Goal: Transaction & Acquisition: Book appointment/travel/reservation

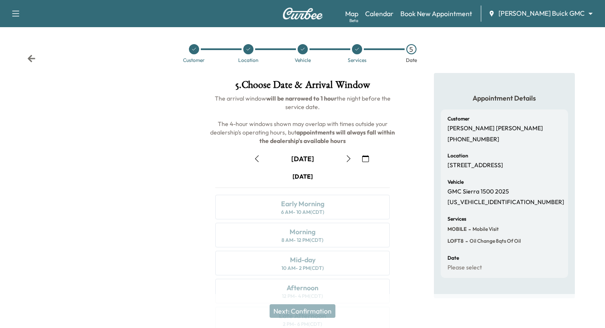
click at [32, 56] on icon at bounding box center [31, 58] width 8 height 8
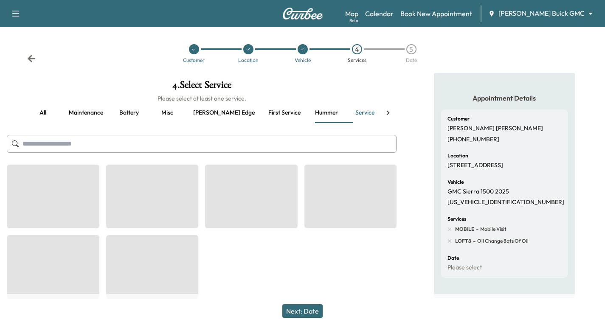
click at [32, 56] on icon at bounding box center [31, 58] width 8 height 8
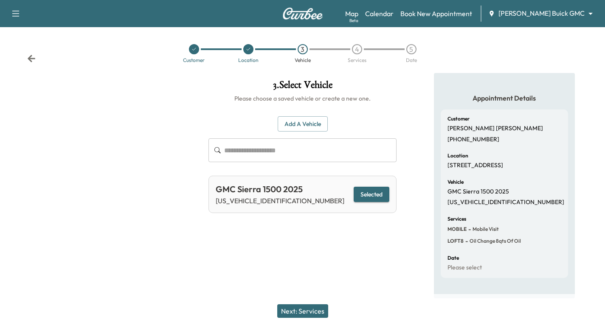
click at [32, 56] on icon at bounding box center [31, 58] width 8 height 8
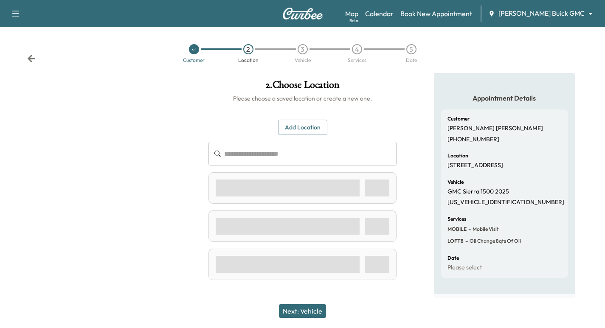
click at [32, 56] on icon at bounding box center [31, 58] width 8 height 8
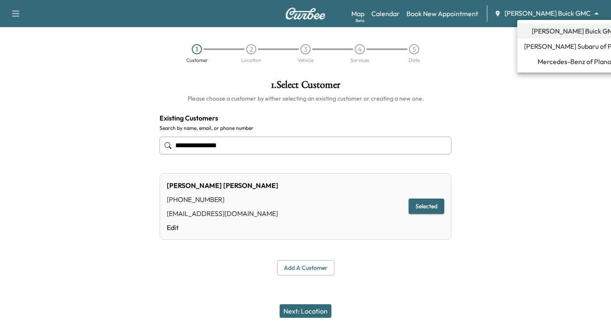
click at [561, 17] on body "**********" at bounding box center [305, 164] width 611 height 328
click at [568, 46] on span "[PERSON_NAME] Subaru of Plano" at bounding box center [574, 46] width 101 height 10
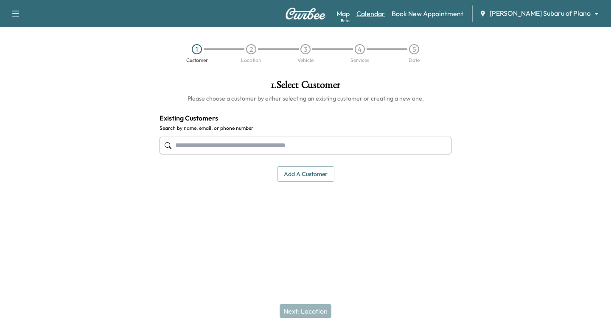
click at [385, 9] on link "Calendar" at bounding box center [370, 13] width 28 height 10
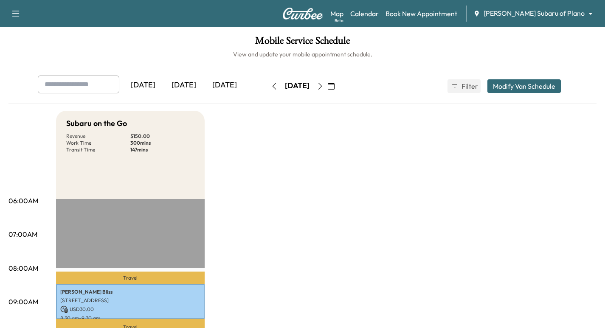
click at [334, 83] on icon "button" at bounding box center [331, 86] width 7 height 7
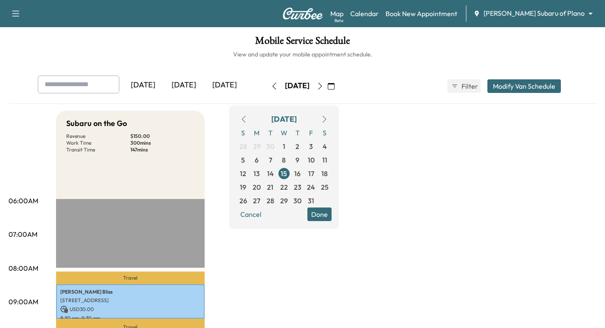
click at [328, 118] on icon "button" at bounding box center [324, 119] width 7 height 7
click at [258, 146] on span "1" at bounding box center [256, 146] width 3 height 10
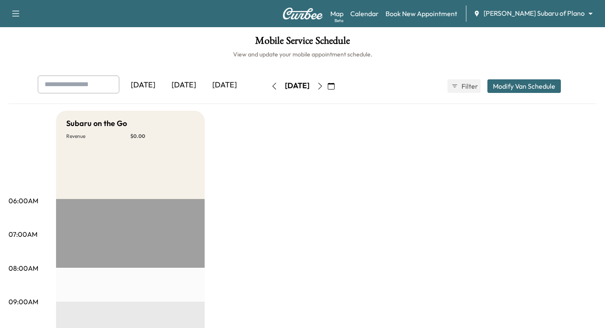
click at [323, 88] on icon "button" at bounding box center [320, 86] width 7 height 7
click at [323, 87] on icon "button" at bounding box center [320, 86] width 7 height 7
click at [322, 84] on icon "button" at bounding box center [320, 86] width 4 height 7
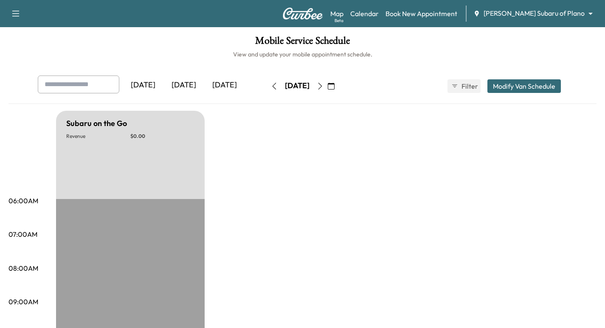
click at [323, 86] on icon "button" at bounding box center [320, 86] width 7 height 7
click at [323, 85] on icon "button" at bounding box center [320, 86] width 7 height 7
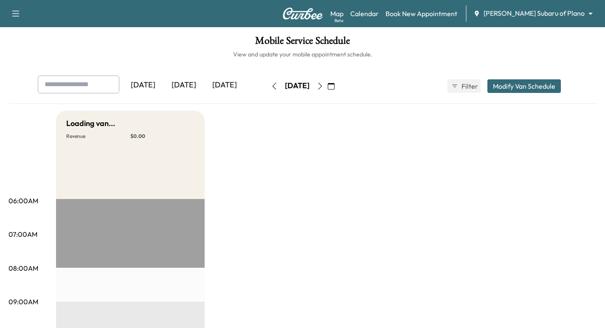
click at [271, 87] on icon "button" at bounding box center [274, 86] width 7 height 7
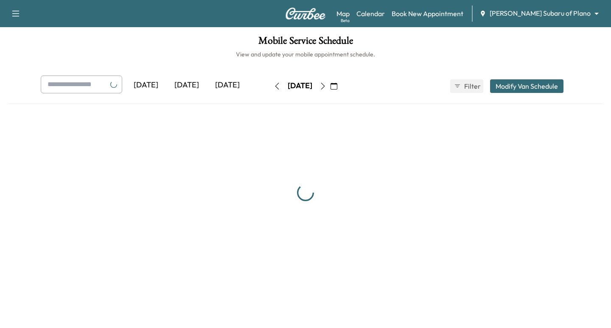
click at [274, 87] on icon "button" at bounding box center [277, 86] width 7 height 7
click at [275, 87] on icon "button" at bounding box center [277, 86] width 4 height 7
click at [270, 87] on button "button" at bounding box center [277, 86] width 14 height 14
click at [274, 86] on icon "button" at bounding box center [277, 86] width 7 height 7
click at [270, 86] on button "button" at bounding box center [277, 86] width 14 height 14
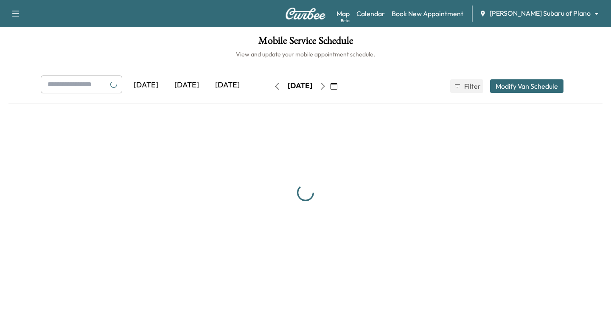
click at [274, 86] on icon "button" at bounding box center [277, 86] width 7 height 7
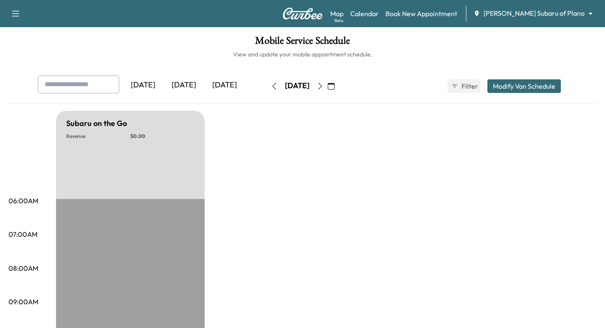
click at [300, 13] on img at bounding box center [302, 14] width 41 height 12
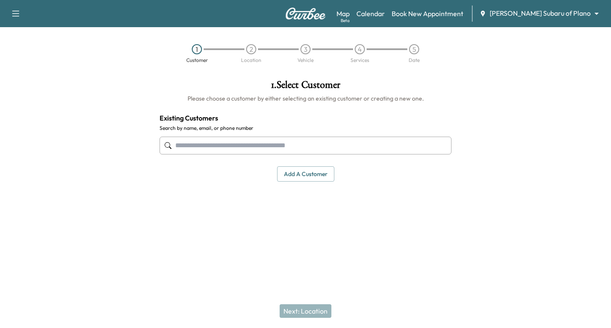
click at [546, 13] on body "Support Log Out Map Beta Calendar Book New Appointment [PERSON_NAME] Subaru of …" at bounding box center [305, 164] width 611 height 328
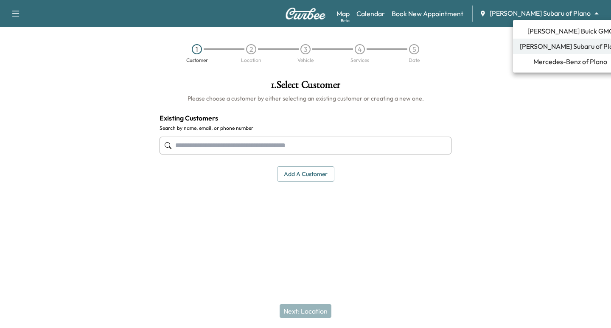
click at [562, 30] on span "[PERSON_NAME] Buick GMC" at bounding box center [570, 31] width 86 height 10
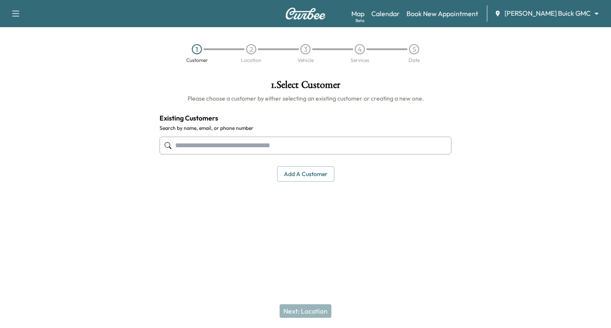
click at [286, 148] on input "text" at bounding box center [306, 146] width 292 height 18
paste input "**********"
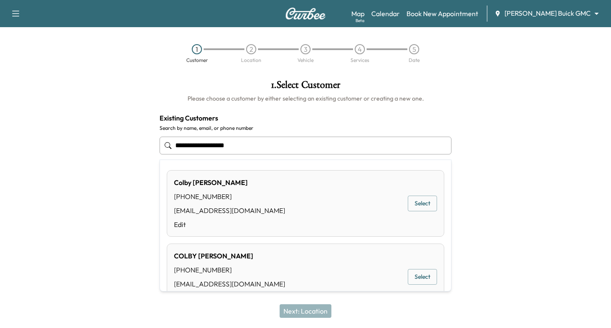
click at [415, 207] on button "Select" at bounding box center [422, 204] width 29 height 16
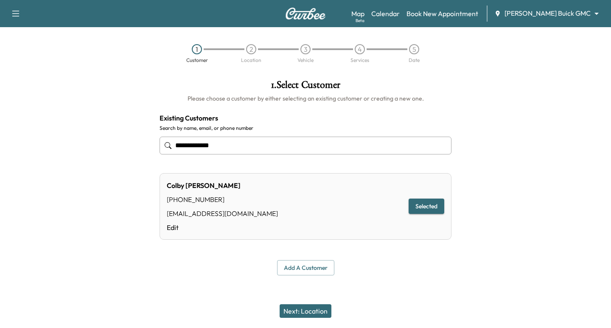
type input "**********"
click at [306, 312] on button "Next: Location" at bounding box center [306, 311] width 52 height 14
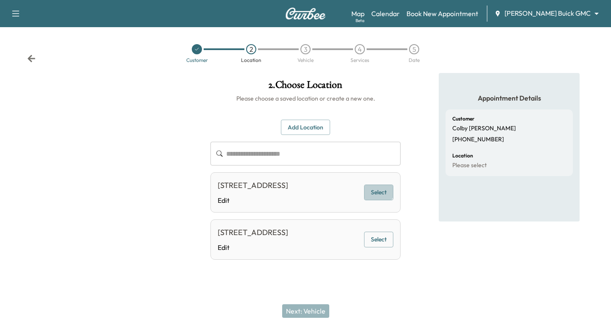
click at [376, 196] on button "Select" at bounding box center [378, 193] width 29 height 16
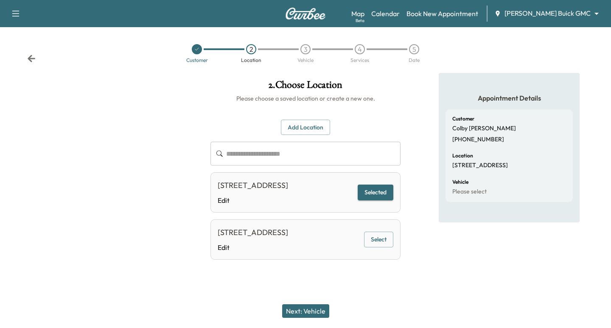
click at [309, 309] on button "Next: Vehicle" at bounding box center [305, 311] width 47 height 14
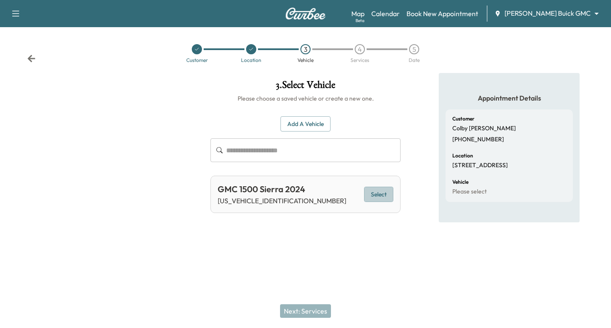
click at [388, 194] on button "Select" at bounding box center [378, 195] width 29 height 16
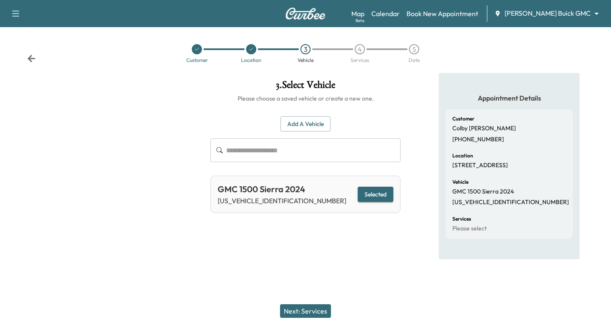
click at [321, 305] on button "Next: Services" at bounding box center [305, 311] width 51 height 14
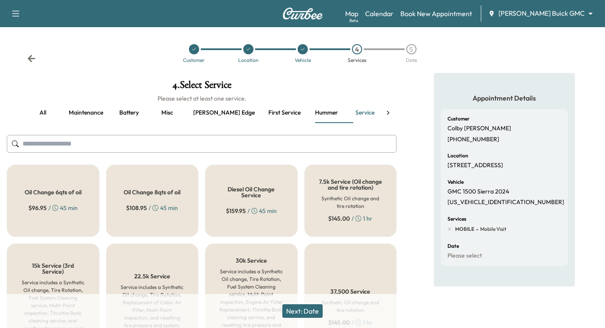
click at [162, 196] on div "Oil Change 8qts of oil $ 108.95 / 45 min" at bounding box center [152, 201] width 92 height 72
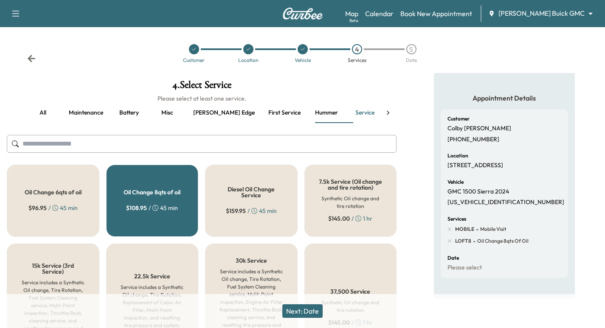
click at [306, 311] on button "Next: Date" at bounding box center [302, 311] width 40 height 14
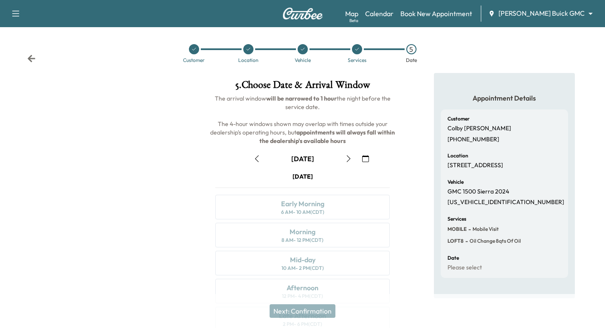
click at [348, 157] on icon "button" at bounding box center [348, 158] width 4 height 7
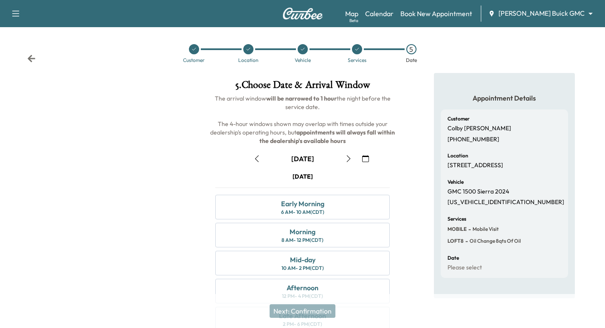
scroll to position [42, 0]
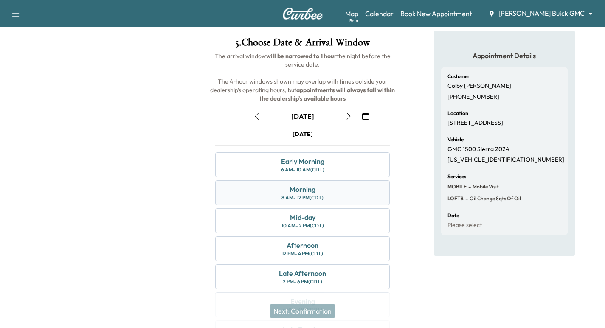
click at [319, 196] on div "8 AM - 12 PM (CDT)" at bounding box center [302, 197] width 42 height 7
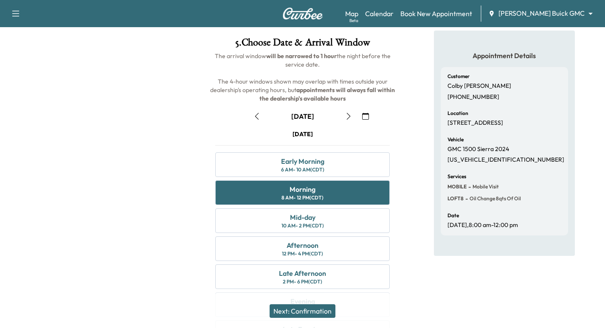
click at [308, 309] on button "Next: Confirmation" at bounding box center [302, 311] width 66 height 14
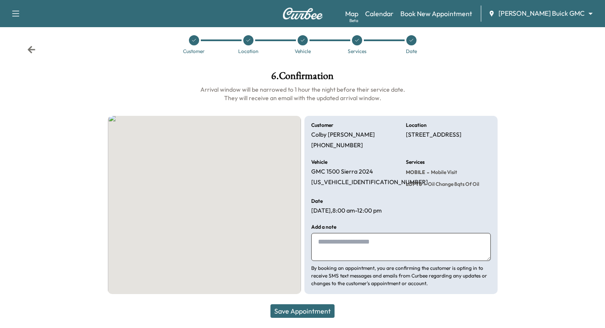
scroll to position [13, 0]
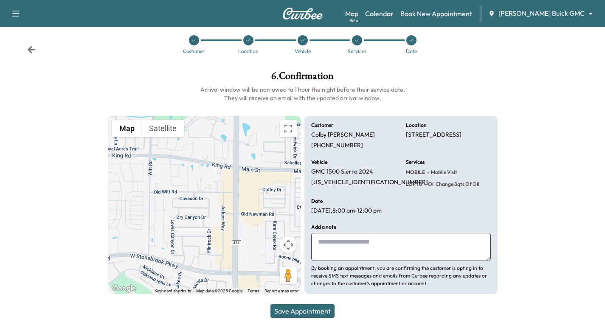
click at [329, 241] on textarea at bounding box center [400, 247] width 179 height 28
type textarea "**********"
click at [318, 308] on button "Save Appointment" at bounding box center [302, 311] width 64 height 14
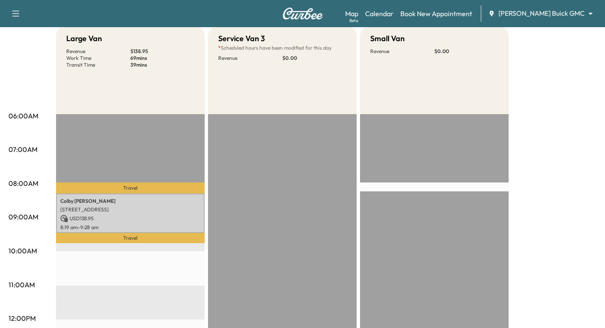
scroll to position [42, 0]
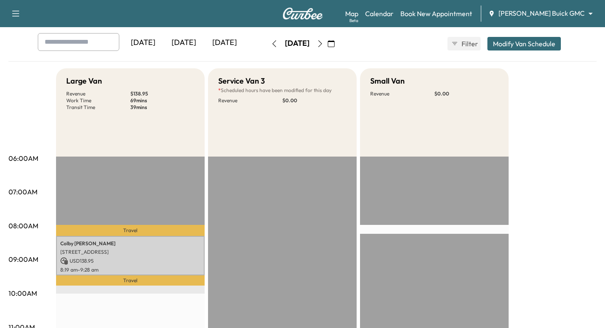
click at [297, 15] on img at bounding box center [302, 14] width 41 height 12
